Goal: Book appointment/travel/reservation

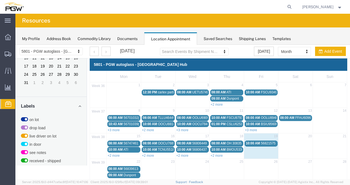
scroll to position [40, 0]
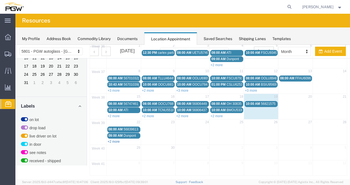
click at [117, 140] on link "+2 more" at bounding box center [114, 142] width 12 height 4
click at [114, 140] on link "+2 more" at bounding box center [114, 142] width 12 height 4
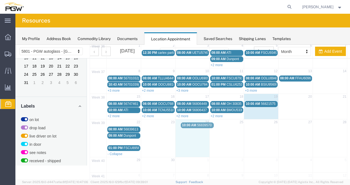
drag, startPoint x: 117, startPoint y: 140, endPoint x: 190, endPoint y: 125, distance: 75.1
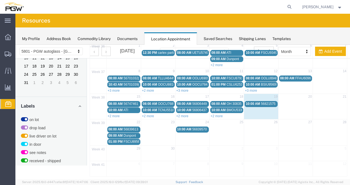
click at [188, 130] on div "10:00 AM 56839570" at bounding box center [192, 130] width 31 height 4
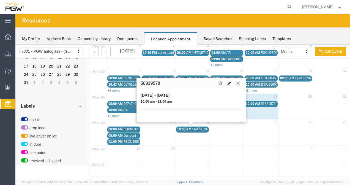
click at [229, 85] on button at bounding box center [229, 83] width 8 height 6
select select "1"
select select
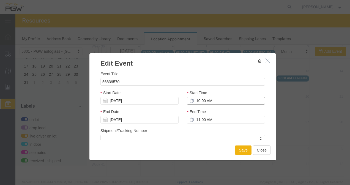
click at [197, 100] on input "10:00 AM" at bounding box center [226, 101] width 78 height 8
type input "8:00 AM"
type input "9:00 AM"
click at [241, 148] on button "Save" at bounding box center [243, 150] width 17 height 9
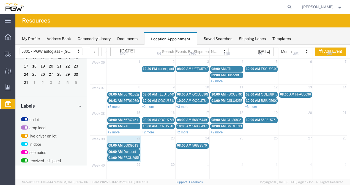
scroll to position [40, 0]
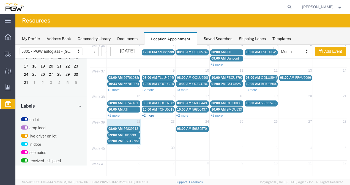
click at [149, 114] on link "+2 more" at bounding box center [148, 116] width 12 height 4
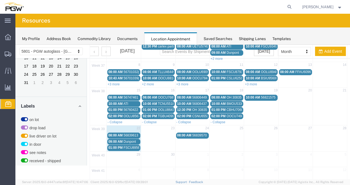
scroll to position [52, 0]
